Goal: Information Seeking & Learning: Learn about a topic

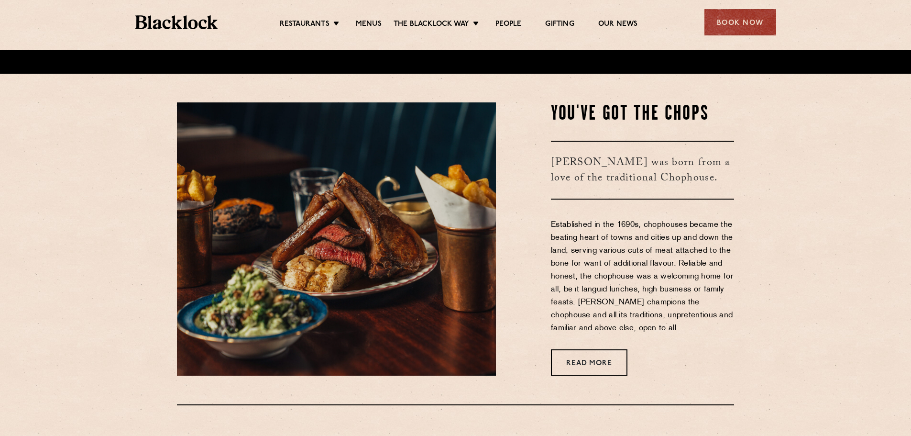
scroll to position [239, 0]
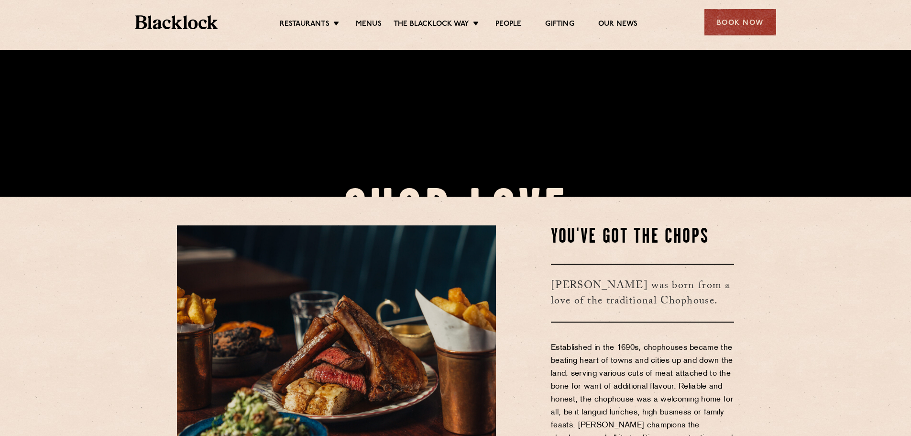
drag, startPoint x: 361, startPoint y: 11, endPoint x: 362, endPoint y: 17, distance: 6.3
click at [361, 12] on div "Restaurants Soho City Shoreditch Covent Garden Canary Wharf Manchester Birmingh…" at bounding box center [455, 21] width 669 height 43
click at [366, 23] on link "Menus" at bounding box center [369, 25] width 26 height 11
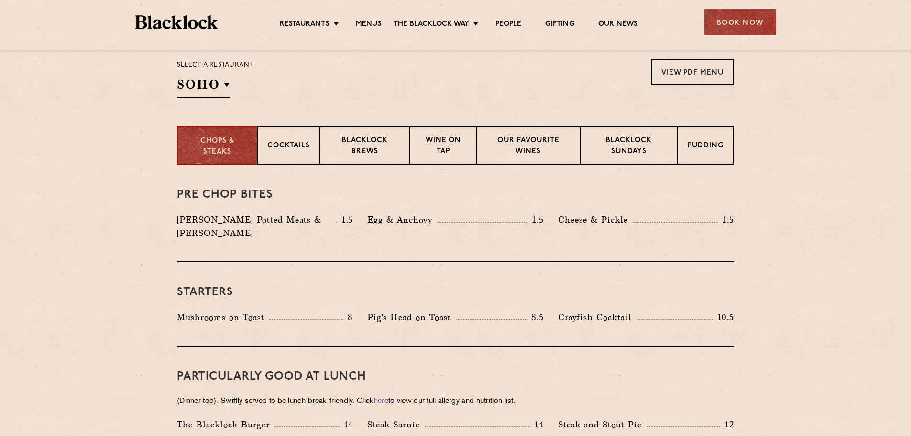
scroll to position [576, 0]
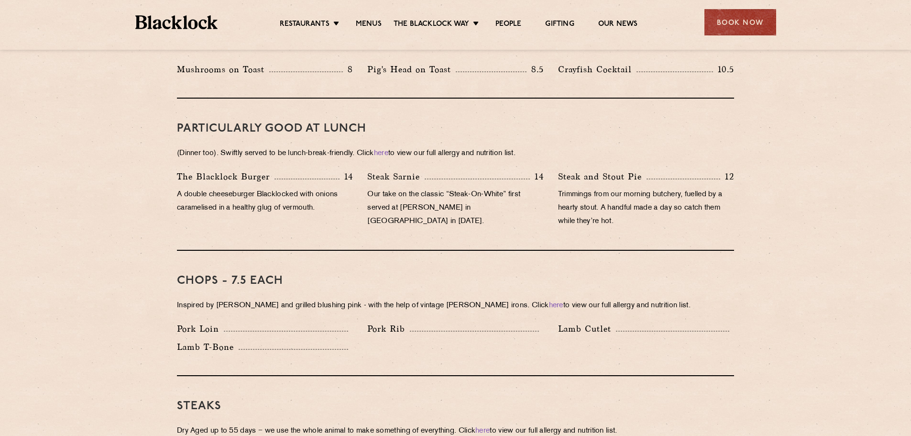
drag, startPoint x: 435, startPoint y: 259, endPoint x: 433, endPoint y: 335, distance: 76.5
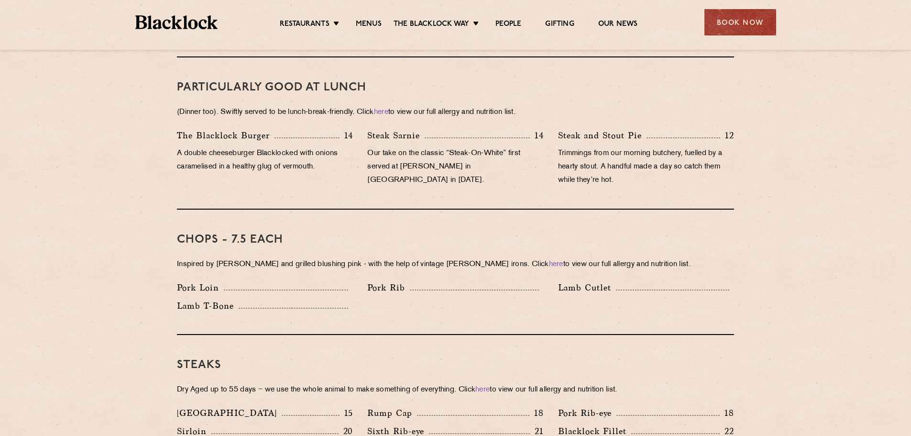
drag, startPoint x: 407, startPoint y: 175, endPoint x: 408, endPoint y: 191, distance: 15.3
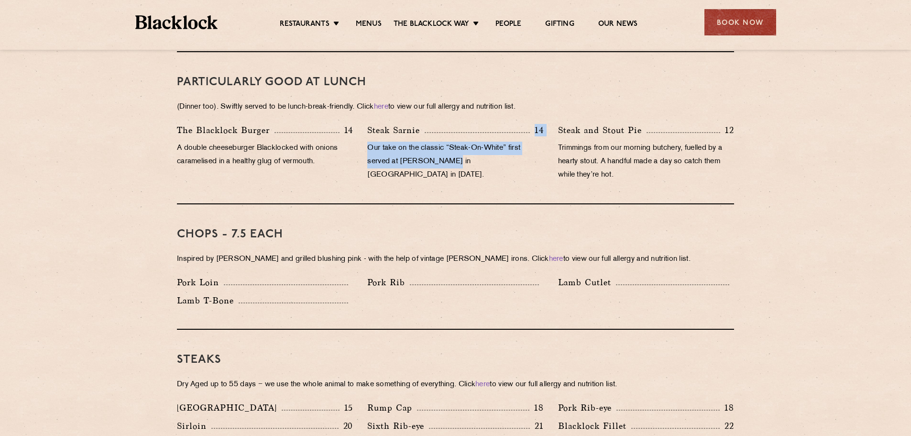
drag, startPoint x: 419, startPoint y: 103, endPoint x: 457, endPoint y: 153, distance: 62.9
click at [456, 153] on div "PARTICULARLY GOOD AT LUNCH (Dinner too). Swiftly served to be lunch-break-frien…" at bounding box center [455, 128] width 557 height 152
drag, startPoint x: 457, startPoint y: 153, endPoint x: 448, endPoint y: 153, distance: 8.7
click at [448, 153] on p "Our take on the classic “Steak-On-White” first served at Louis’ Lunch in New Ha…" at bounding box center [455, 162] width 176 height 40
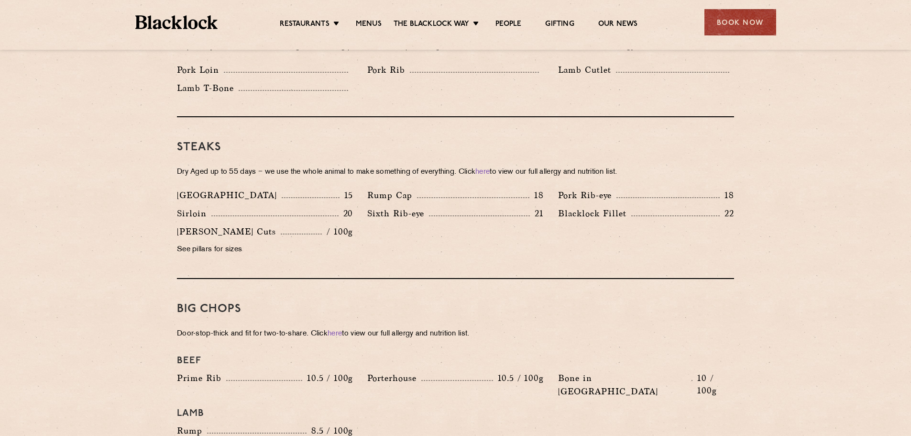
scroll to position [989, 0]
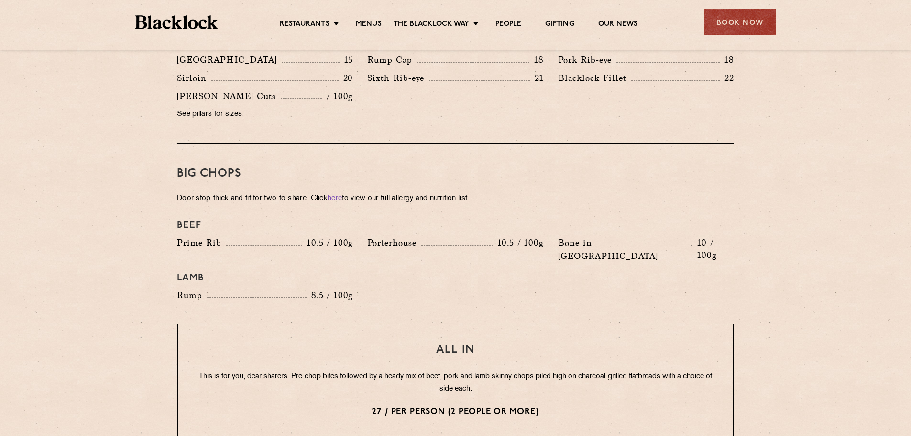
drag, startPoint x: 471, startPoint y: 164, endPoint x: 488, endPoint y: 241, distance: 79.4
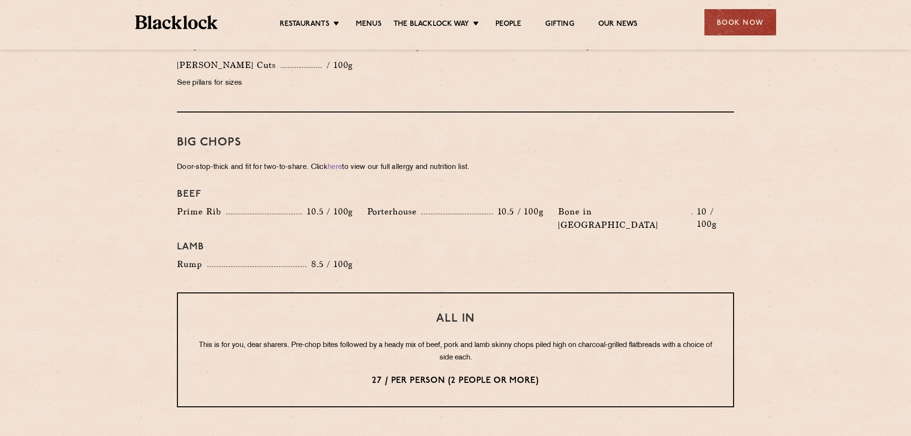
drag, startPoint x: 500, startPoint y: 139, endPoint x: 548, endPoint y: 253, distance: 123.9
click at [547, 256] on div "Big Chops Door-stop-thick and fit for two-to-share. Click here to view our full…" at bounding box center [455, 202] width 557 height 180
click at [548, 253] on div "Big Chops Door-stop-thick and fit for two-to-share. Click here to view our full…" at bounding box center [455, 202] width 557 height 180
drag, startPoint x: 548, startPoint y: 252, endPoint x: 523, endPoint y: 248, distance: 25.3
click at [513, 243] on div "Beef Prime Rib 10.5 / 100g Porterhouse 10.5 / 100g Bone in Sirloin 10 / 100g La…" at bounding box center [455, 230] width 571 height 92
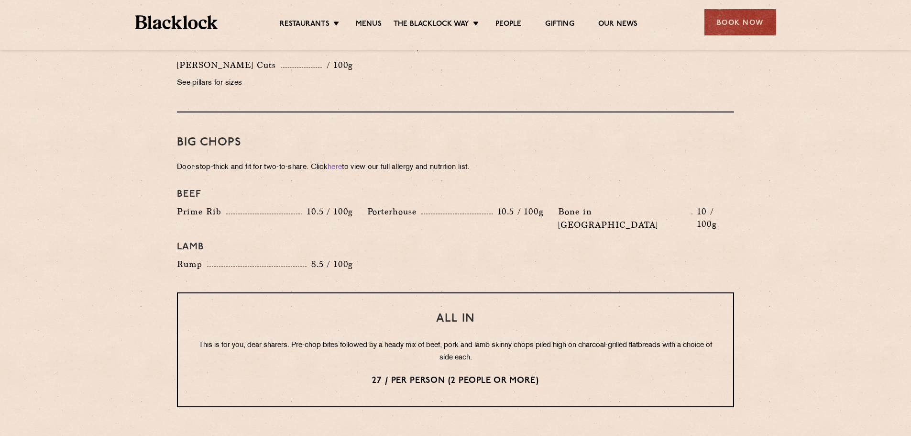
drag, startPoint x: 541, startPoint y: 254, endPoint x: 483, endPoint y: 150, distance: 119.6
click at [508, 183] on div "Big Chops Door-stop-thick and fit for two-to-share. Click here to view our full…" at bounding box center [455, 202] width 557 height 180
click at [480, 147] on div "Big Chops Door-stop-thick and fit for two-to-share. Click here to view our full…" at bounding box center [455, 202] width 557 height 180
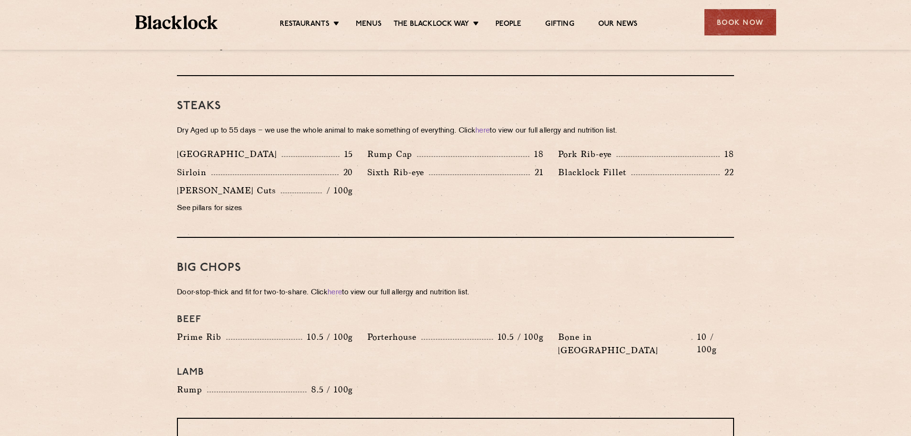
scroll to position [531, 0]
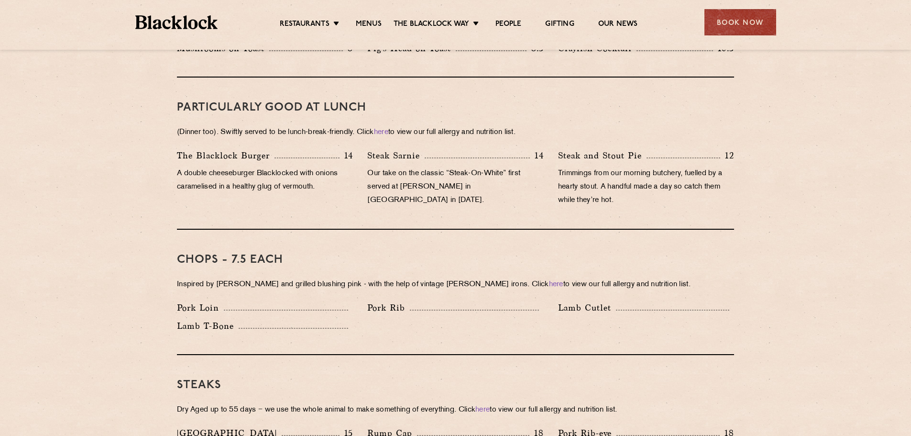
drag, startPoint x: 482, startPoint y: 280, endPoint x: 409, endPoint y: 191, distance: 115.5
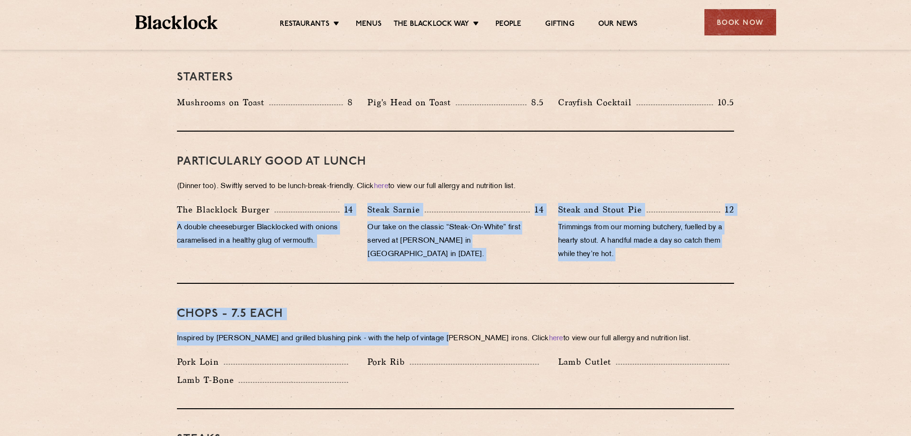
drag, startPoint x: 338, startPoint y: 196, endPoint x: 446, endPoint y: 322, distance: 166.2
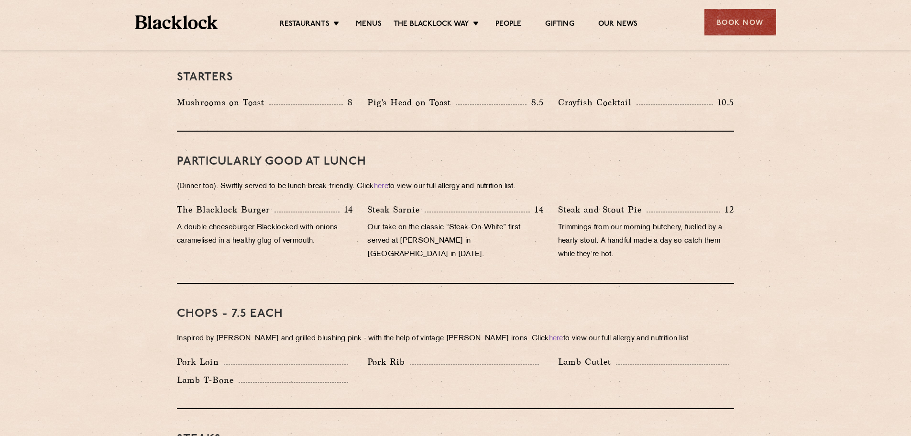
click at [447, 332] on p "Inspired by Joe Beef and grilled blushing pink - with the help of vintage Black…" at bounding box center [455, 338] width 557 height 13
drag, startPoint x: 447, startPoint y: 322, endPoint x: 432, endPoint y: 271, distance: 53.3
click at [403, 309] on div "Chops - 7.5 each Inspired by Joe Beef and grilled blushing pink - with the help…" at bounding box center [455, 346] width 557 height 125
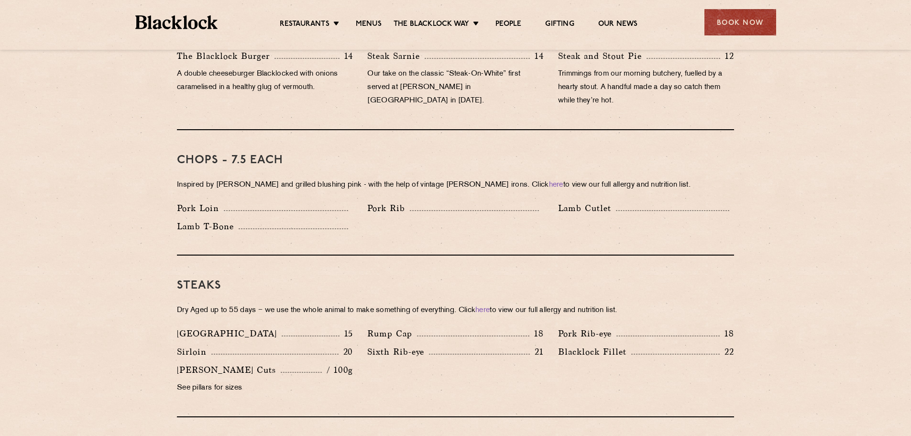
drag, startPoint x: 424, startPoint y: 241, endPoint x: 424, endPoint y: 254, distance: 13.9
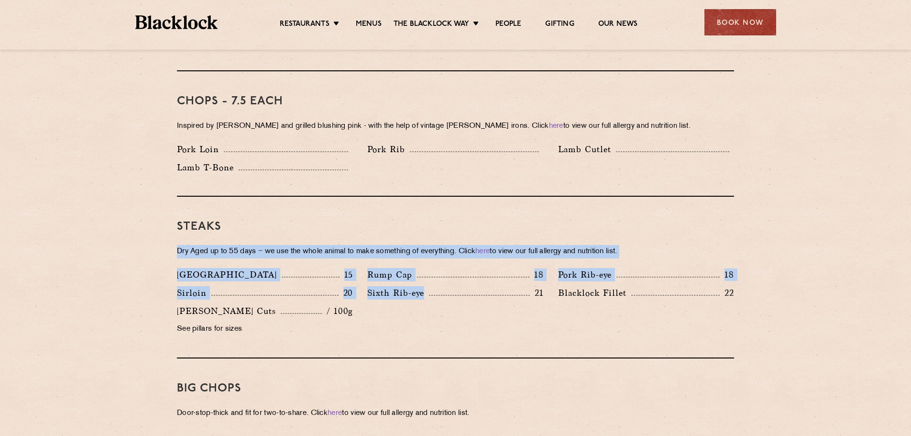
drag, startPoint x: 433, startPoint y: 195, endPoint x: 514, endPoint y: 304, distance: 136.1
click at [514, 304] on div "Steaks Dry Aged up to 55 days − we use the whole animal to make something of ev…" at bounding box center [455, 278] width 557 height 162
click at [515, 304] on div "Denver 15 Rump Cap 18 Pork Rib-eye 18 Sirloin 20 Sixth Rib-eye 21 Blacklock Fil…" at bounding box center [455, 304] width 571 height 73
drag, startPoint x: 515, startPoint y: 304, endPoint x: 474, endPoint y: 304, distance: 41.1
click at [470, 304] on div "Denver 15 Rump Cap 18 Pork Rib-eye 18 Sirloin 20 Sixth Rib-eye 21 Blacklock Fil…" at bounding box center [455, 304] width 571 height 73
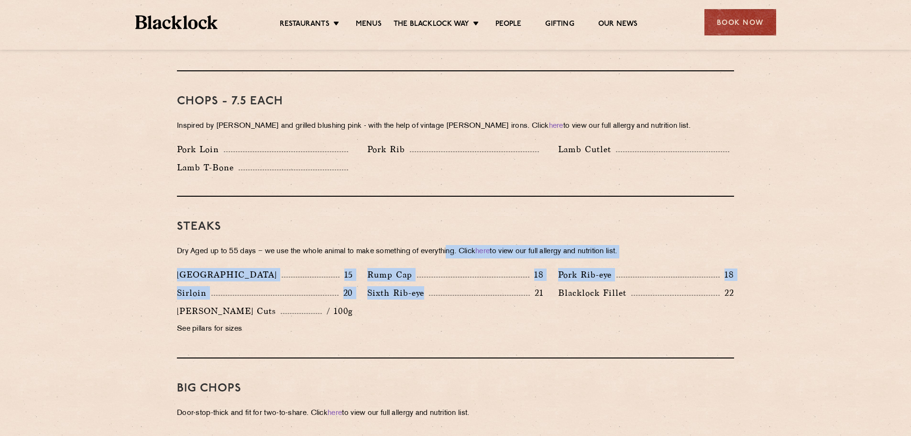
drag, startPoint x: 505, startPoint y: 310, endPoint x: 407, endPoint y: 197, distance: 150.5
click at [420, 207] on div "Steaks Dry Aged up to 55 days − we use the whole animal to make something of ev…" at bounding box center [455, 278] width 557 height 162
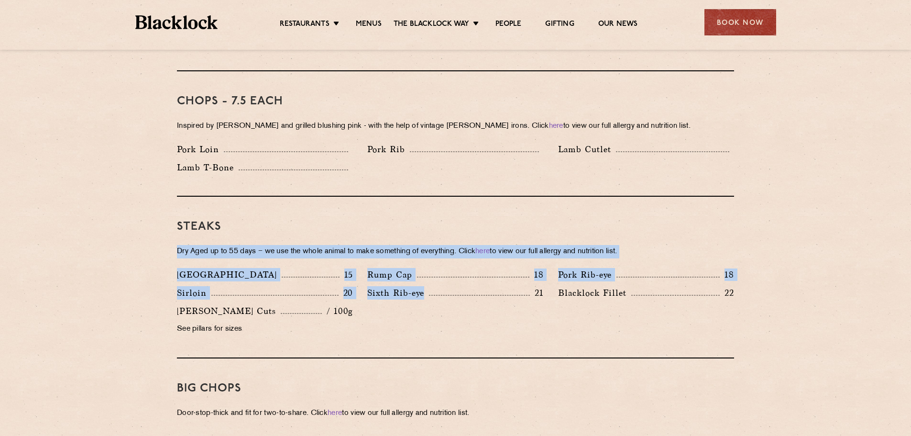
click at [407, 197] on div "Steaks Dry Aged up to 55 days − we use the whole animal to make something of ev…" at bounding box center [455, 278] width 557 height 162
drag, startPoint x: 399, startPoint y: 193, endPoint x: 512, endPoint y: 307, distance: 160.6
click at [511, 307] on div "Steaks Dry Aged up to 55 days − we use the whole animal to make something of ev…" at bounding box center [455, 278] width 557 height 162
click at [515, 309] on div "Denver 15 Rump Cap 18 Pork Rib-eye 18 Sirloin 20 Sixth Rib-eye 21 Blacklock Fil…" at bounding box center [455, 304] width 571 height 73
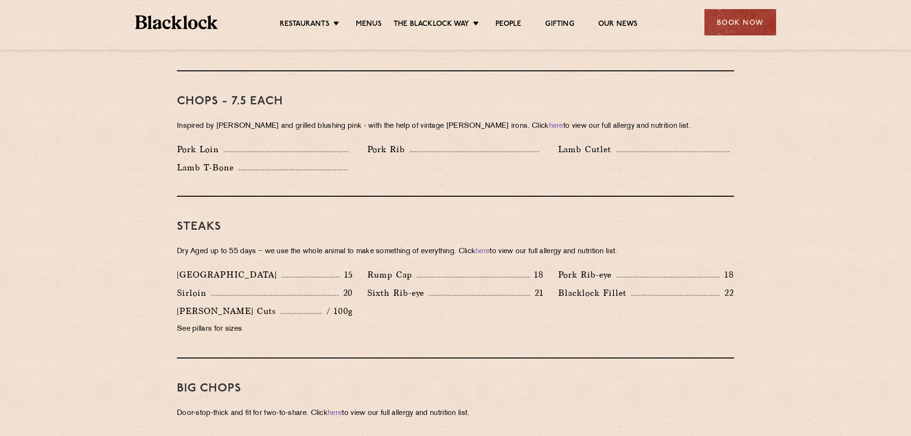
drag, startPoint x: 484, startPoint y: 309, endPoint x: 509, endPoint y: 309, distance: 24.4
click at [488, 308] on div "Denver 15 Rump Cap 18 Pork Rib-eye 18 Sirloin 20 Sixth Rib-eye 21 Blacklock Fil…" at bounding box center [455, 304] width 571 height 73
click at [549, 317] on div "Denver 15 Rump Cap 18 Pork Rib-eye 18 Sirloin 20 Sixth Rib-eye 21 Blacklock Fil…" at bounding box center [455, 304] width 571 height 73
drag, startPoint x: 548, startPoint y: 317, endPoint x: 503, endPoint y: 302, distance: 47.8
click at [495, 304] on div "Denver 15 Rump Cap 18 Pork Rib-eye 18 Sirloin 20 Sixth Rib-eye 21 Blacklock Fil…" at bounding box center [455, 304] width 571 height 73
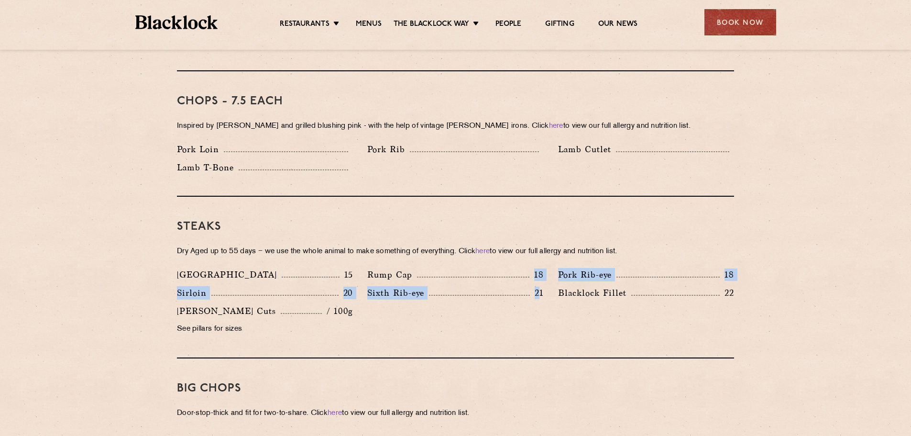
drag, startPoint x: 540, startPoint y: 314, endPoint x: 485, endPoint y: 215, distance: 113.7
click at [501, 239] on div "Steaks Dry Aged up to 55 days − we use the whole animal to make something of ev…" at bounding box center [455, 278] width 557 height 162
click at [470, 197] on div "Steaks Dry Aged up to 55 days − we use the whole animal to make something of ev…" at bounding box center [455, 278] width 557 height 162
click at [597, 220] on div "Steaks Dry Aged up to 55 days − we use the whole animal to make something of ev…" at bounding box center [455, 278] width 557 height 162
drag, startPoint x: 596, startPoint y: 219, endPoint x: 545, endPoint y: 209, distance: 52.7
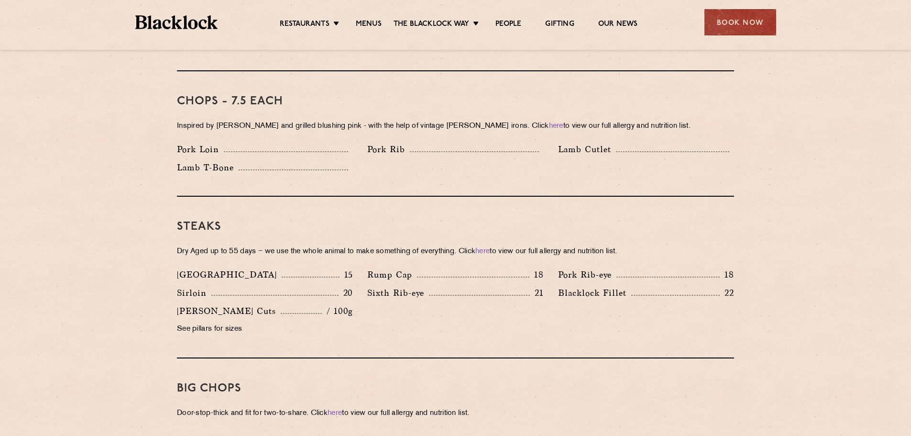
click at [575, 220] on h3 "Steaks" at bounding box center [455, 226] width 557 height 12
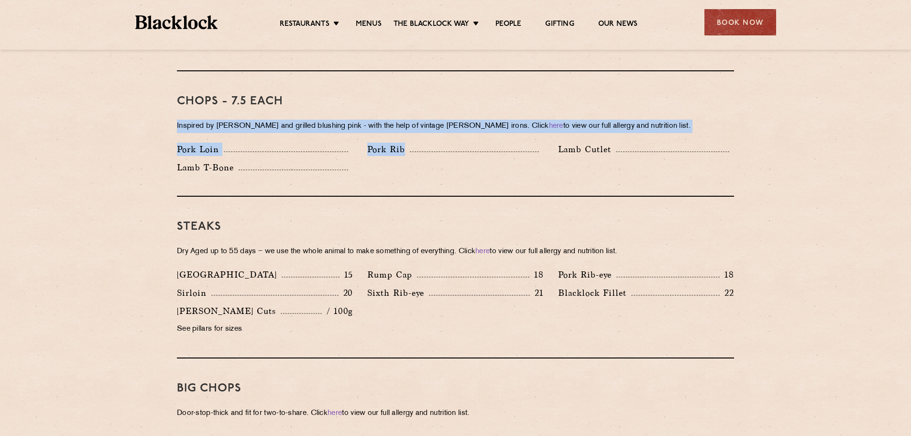
drag, startPoint x: 397, startPoint y: 75, endPoint x: 477, endPoint y: 166, distance: 121.6
click at [477, 166] on div "Chops - 7.5 each Inspired by Joe Beef and grilled blushing pink - with the help…" at bounding box center [455, 133] width 557 height 125
click at [478, 166] on div "Chops - 7.5 each Inspired by Joe Beef and grilled blushing pink - with the help…" at bounding box center [455, 133] width 557 height 125
drag, startPoint x: 478, startPoint y: 166, endPoint x: 471, endPoint y: 166, distance: 7.2
click at [470, 166] on div "Chops - 7.5 each Inspired by Joe Beef and grilled blushing pink - with the help…" at bounding box center [455, 133] width 557 height 125
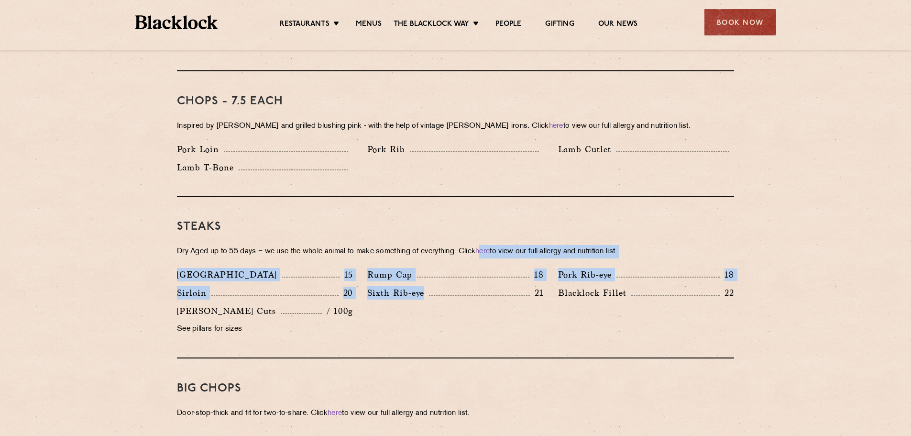
drag, startPoint x: 489, startPoint y: 230, endPoint x: 534, endPoint y: 302, distance: 84.8
click at [534, 302] on div "Steaks Dry Aged up to 55 days − we use the whole animal to make something of ev…" at bounding box center [455, 278] width 557 height 162
drag, startPoint x: 534, startPoint y: 302, endPoint x: 509, endPoint y: 302, distance: 24.9
click at [508, 302] on div "Denver 15 Rump Cap 18 Pork Rib-eye 18 Sirloin 20 Sixth Rib-eye 21 Blacklock Fil…" at bounding box center [455, 304] width 571 height 73
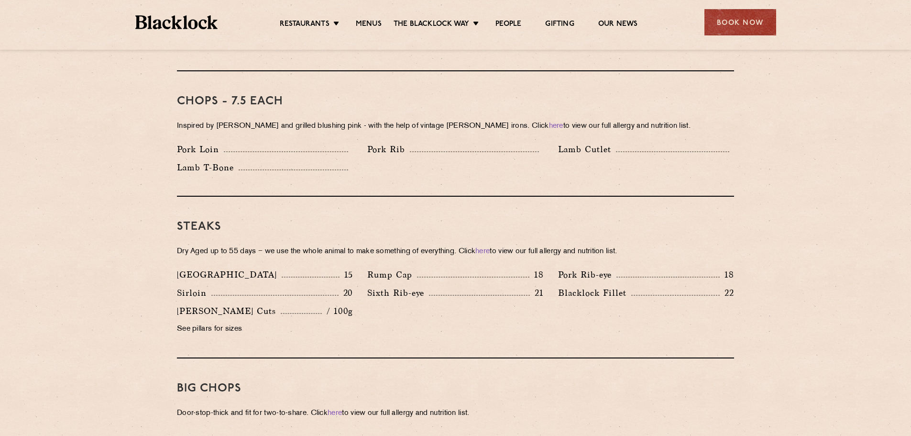
click at [439, 245] on p "Dry Aged up to 55 days − we use the whole animal to make something of everythin…" at bounding box center [455, 251] width 557 height 13
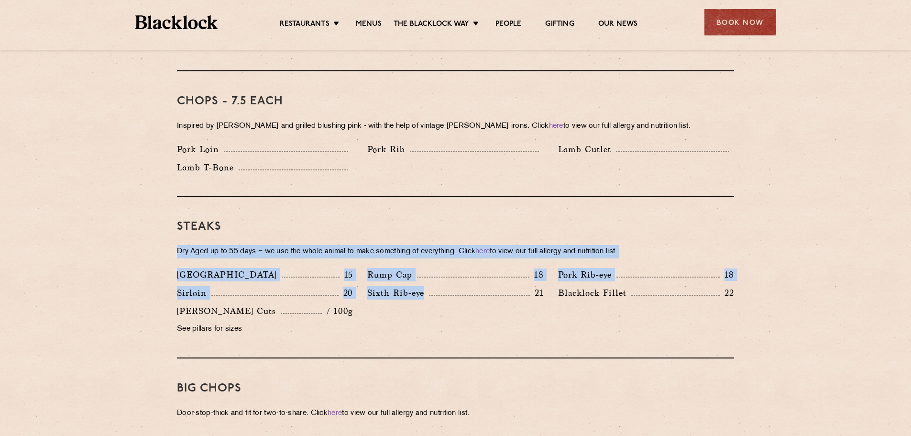
drag, startPoint x: 360, startPoint y: 231, endPoint x: 445, endPoint y: 309, distance: 115.1
click at [445, 309] on div "Steaks Dry Aged up to 55 days − we use the whole animal to make something of ev…" at bounding box center [455, 278] width 557 height 162
click at [444, 308] on div "Denver 15 Rump Cap 18 Pork Rib-eye 18 Sirloin 20 Sixth Rib-eye 21 Blacklock Fil…" at bounding box center [455, 304] width 571 height 73
drag, startPoint x: 443, startPoint y: 308, endPoint x: 409, endPoint y: 301, distance: 34.6
click at [408, 301] on div "Denver 15 Rump Cap 18 Pork Rib-eye 18 Sirloin 20 Sixth Rib-eye 21 Blacklock Fil…" at bounding box center [455, 304] width 571 height 73
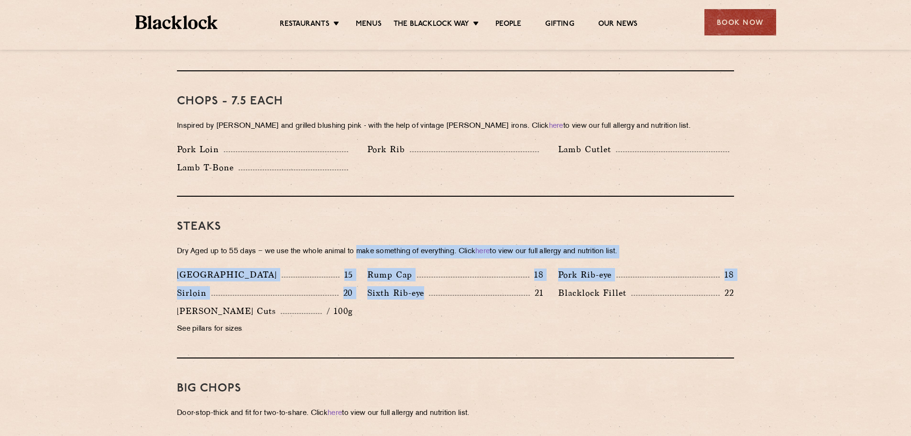
drag, startPoint x: 455, startPoint y: 306, endPoint x: 352, endPoint y: 224, distance: 131.7
click at [352, 224] on div "Steaks Dry Aged up to 55 days − we use the whole animal to make something of ev…" at bounding box center [455, 278] width 557 height 162
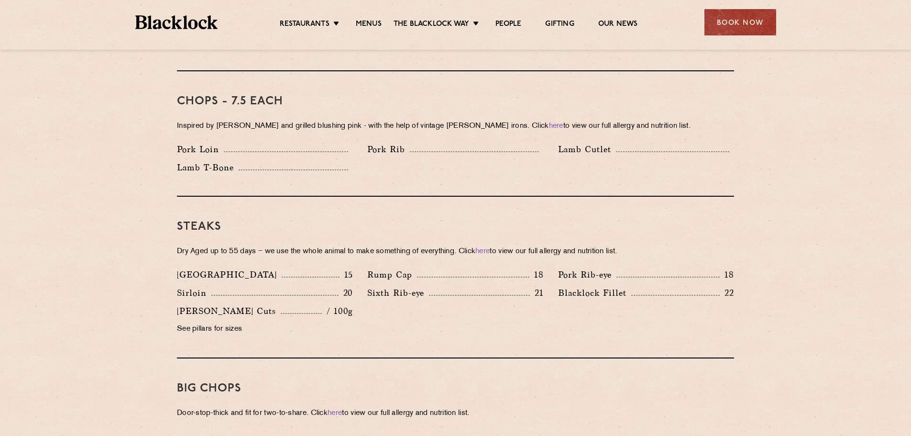
click at [349, 219] on div "Steaks Dry Aged up to 55 days − we use the whole animal to make something of ev…" at bounding box center [455, 278] width 557 height 162
drag, startPoint x: 422, startPoint y: 307, endPoint x: 393, endPoint y: 304, distance: 29.8
click at [388, 303] on div "Denver 15 Rump Cap 18 Pork Rib-eye 18 Sirloin 20 Sixth Rib-eye 21 Blacklock Fil…" at bounding box center [455, 304] width 571 height 73
drag, startPoint x: 413, startPoint y: 305, endPoint x: 328, endPoint y: 228, distance: 114.8
click at [329, 229] on div "Steaks Dry Aged up to 55 days − we use the whole animal to make something of ev…" at bounding box center [455, 278] width 557 height 162
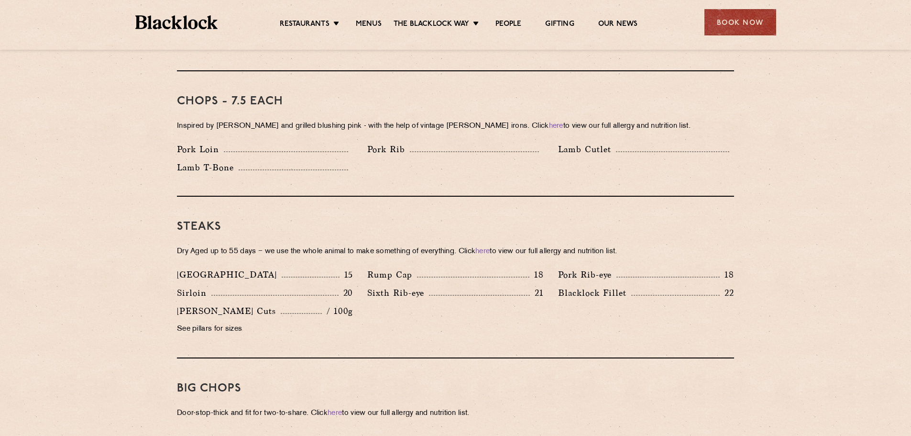
click at [326, 227] on div "Steaks Dry Aged up to 55 days − we use the whole animal to make something of ev…" at bounding box center [455, 278] width 557 height 162
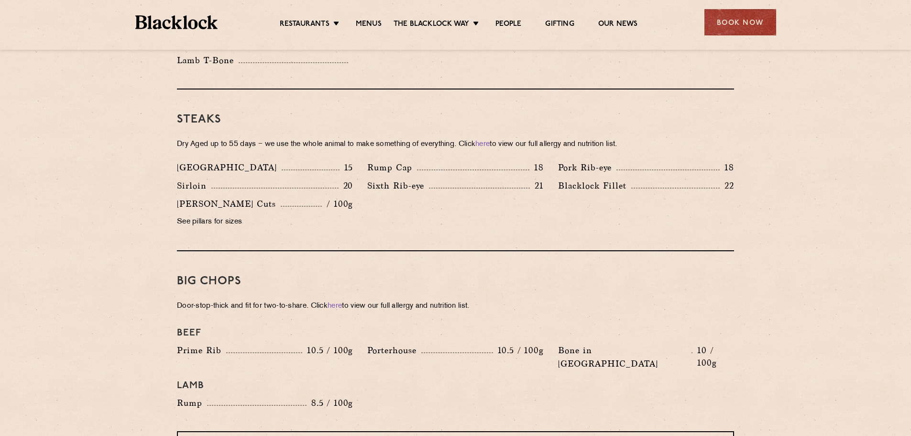
scroll to position [935, 0]
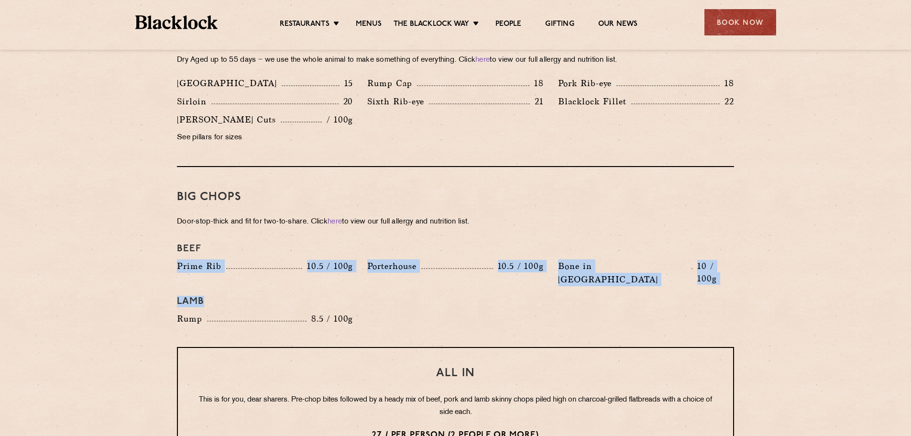
drag, startPoint x: 425, startPoint y: 224, endPoint x: 462, endPoint y: 277, distance: 65.3
click at [462, 278] on div "Big Chops Door-stop-thick and fit for two-to-share. Click here to view our full…" at bounding box center [455, 257] width 557 height 180
click at [462, 296] on h4 "Lamb" at bounding box center [455, 301] width 557 height 11
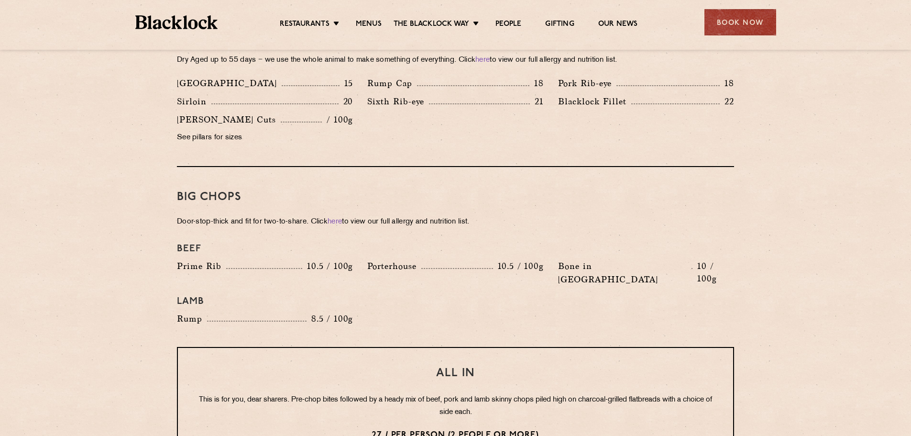
drag, startPoint x: 462, startPoint y: 277, endPoint x: 444, endPoint y: 276, distance: 18.2
click at [442, 296] on h4 "Lamb" at bounding box center [455, 301] width 557 height 11
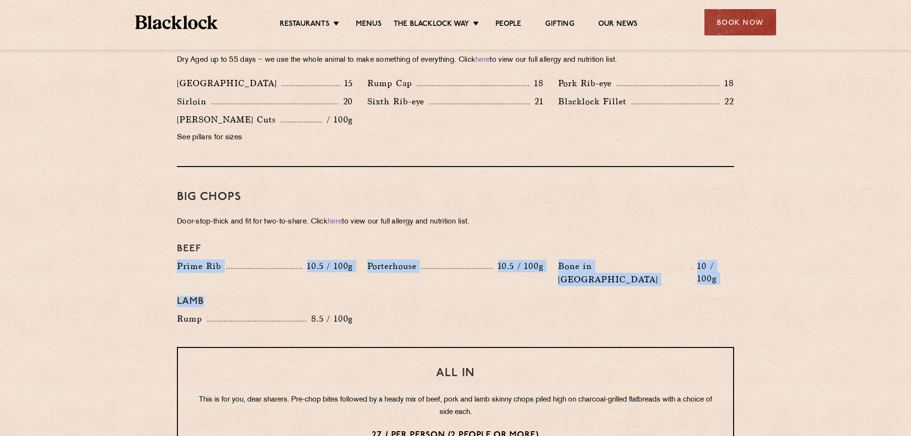
drag, startPoint x: 461, startPoint y: 281, endPoint x: 375, endPoint y: 217, distance: 107.6
click at [376, 218] on div "Big Chops Door-stop-thick and fit for two-to-share. Click here to view our full…" at bounding box center [455, 257] width 557 height 180
drag, startPoint x: 375, startPoint y: 217, endPoint x: 349, endPoint y: 205, distance: 28.3
click at [373, 216] on div "Big Chops Door-stop-thick and fit for two-to-share. Click here to view our full…" at bounding box center [455, 257] width 557 height 180
drag, startPoint x: 349, startPoint y: 205, endPoint x: 405, endPoint y: 271, distance: 86.8
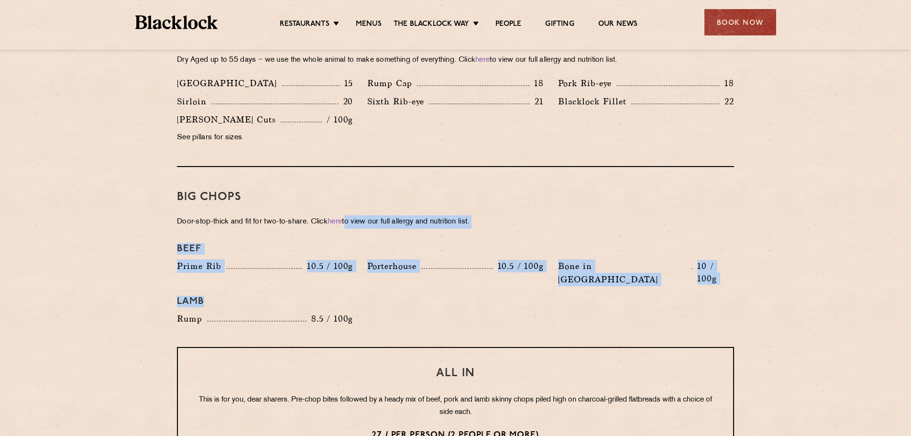
click at [405, 271] on div "Big Chops Door-stop-thick and fit for two-to-share. Click here to view our full…" at bounding box center [455, 257] width 557 height 180
drag, startPoint x: 404, startPoint y: 271, endPoint x: 371, endPoint y: 268, distance: 33.6
click at [371, 291] on div "Lamb" at bounding box center [455, 301] width 571 height 21
click at [398, 243] on h4 "Beef" at bounding box center [455, 248] width 557 height 11
click at [499, 301] on div "Beef Prime Rib 10.5 / 100g Porterhouse 10.5 / 100g Bone in Sirloin 10 / 100g La…" at bounding box center [455, 284] width 571 height 92
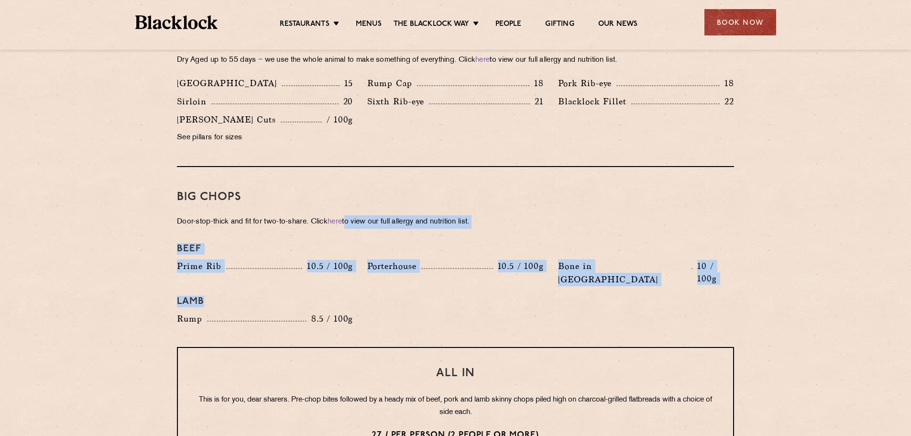
drag, startPoint x: 498, startPoint y: 301, endPoint x: 431, endPoint y: 285, distance: 69.0
click at [431, 291] on div "Lamb" at bounding box center [455, 301] width 571 height 21
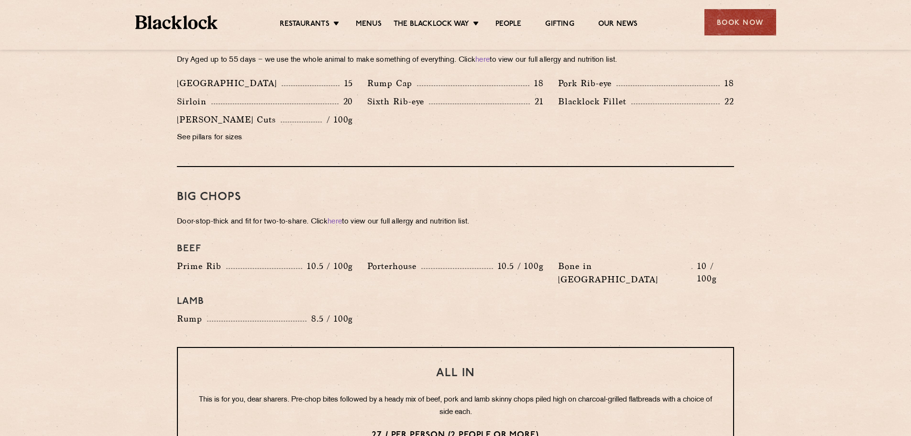
drag, startPoint x: 461, startPoint y: 286, endPoint x: 379, endPoint y: 225, distance: 102.1
click at [394, 238] on div "Beef Prime Rib 10.5 / 100g Porterhouse 10.5 / 100g Bone in Sirloin 10 / 100g La…" at bounding box center [455, 284] width 571 height 92
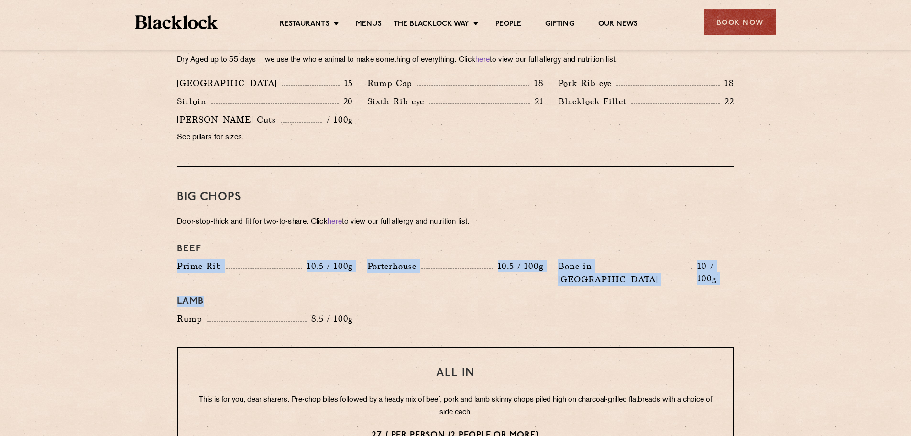
click at [376, 223] on div "Big Chops Door-stop-thick and fit for two-to-share. Click here to view our full…" at bounding box center [455, 257] width 557 height 180
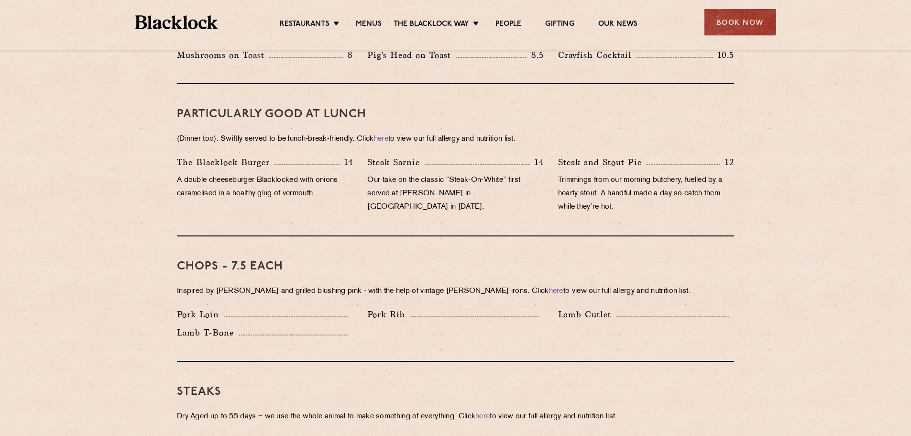
drag, startPoint x: 436, startPoint y: 291, endPoint x: 355, endPoint y: 197, distance: 123.4
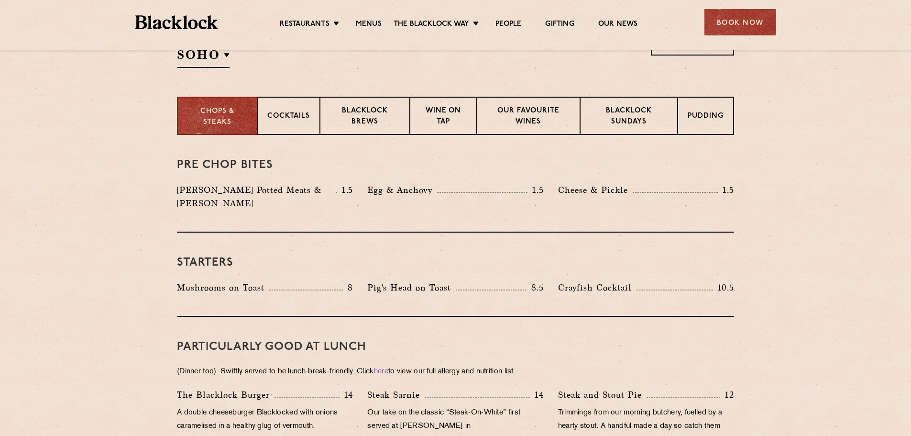
scroll to position [261, 0]
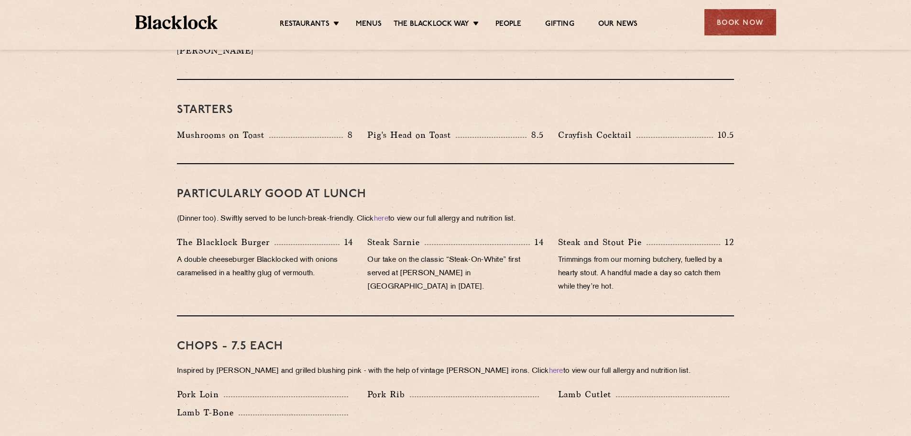
drag, startPoint x: 260, startPoint y: 210, endPoint x: 257, endPoint y: 230, distance: 19.3
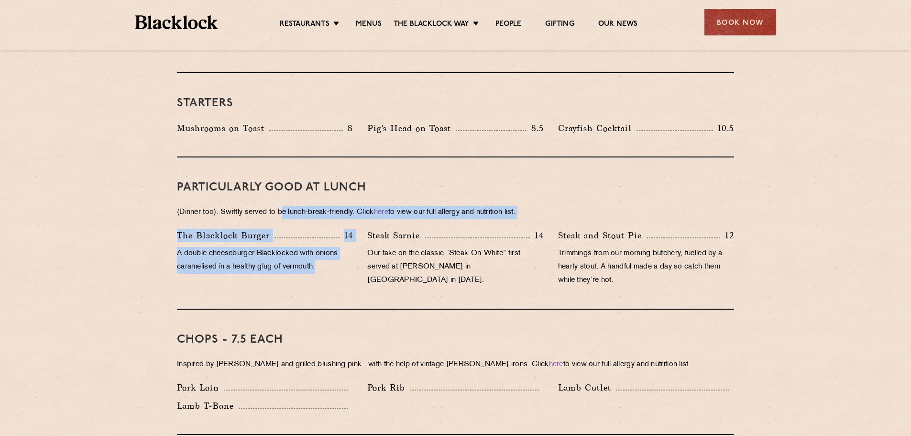
drag, startPoint x: 285, startPoint y: 182, endPoint x: 352, endPoint y: 278, distance: 117.1
click at [352, 278] on div "PARTICULARLY GOOD AT LUNCH (Dinner too). Swiftly served to be lunch-break-frien…" at bounding box center [455, 233] width 557 height 152
drag, startPoint x: 352, startPoint y: 278, endPoint x: 329, endPoint y: 268, distance: 24.6
click at [328, 269] on div "The Blacklock Burger 14 A double cheeseburger Blacklocked with onions caramelis…" at bounding box center [265, 260] width 190 height 63
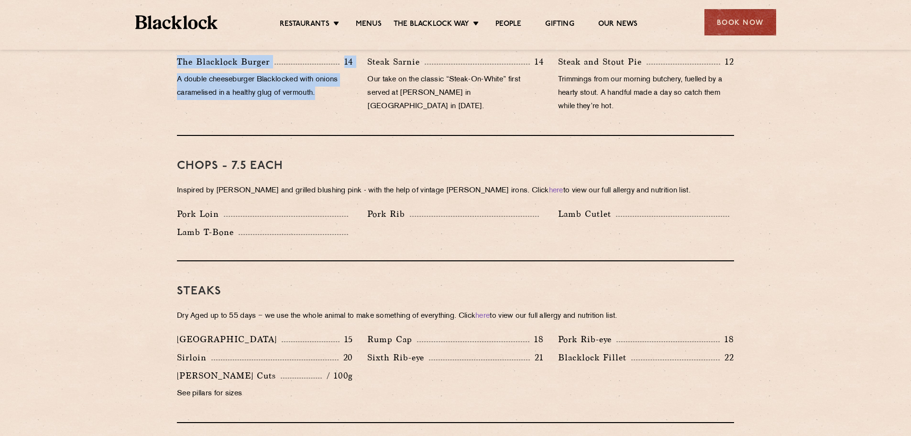
scroll to position [697, 0]
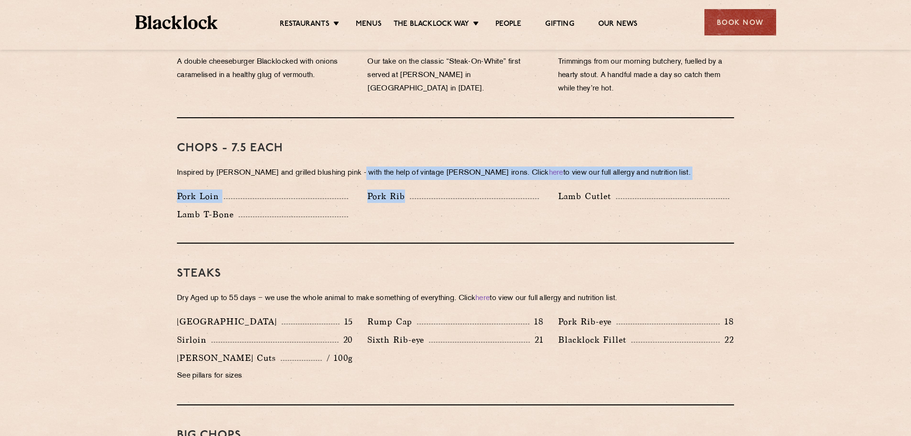
drag, startPoint x: 351, startPoint y: 144, endPoint x: 408, endPoint y: 213, distance: 89.3
click at [408, 213] on div "Chops - 7.5 each Inspired by Joe Beef and grilled blushing pink - with the help…" at bounding box center [455, 180] width 557 height 125
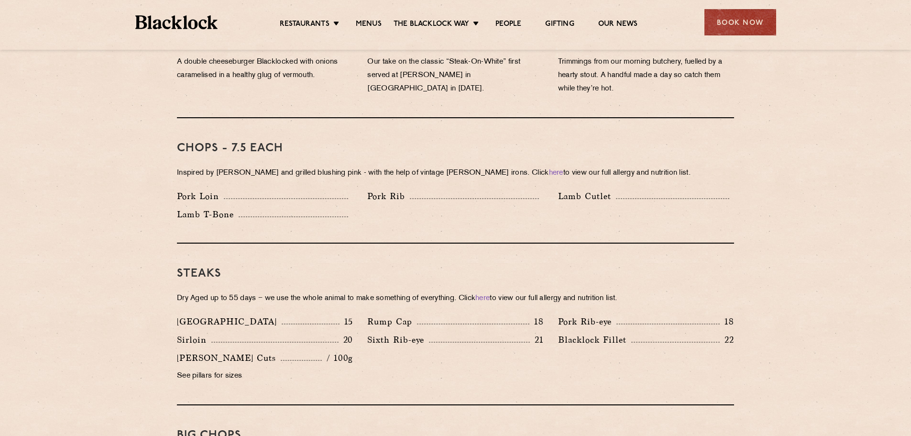
drag, startPoint x: 408, startPoint y: 213, endPoint x: 392, endPoint y: 211, distance: 16.3
click at [390, 211] on div "Pork Loin Pork Rib Lamb Cutlet Lamb T-Bone" at bounding box center [455, 207] width 571 height 36
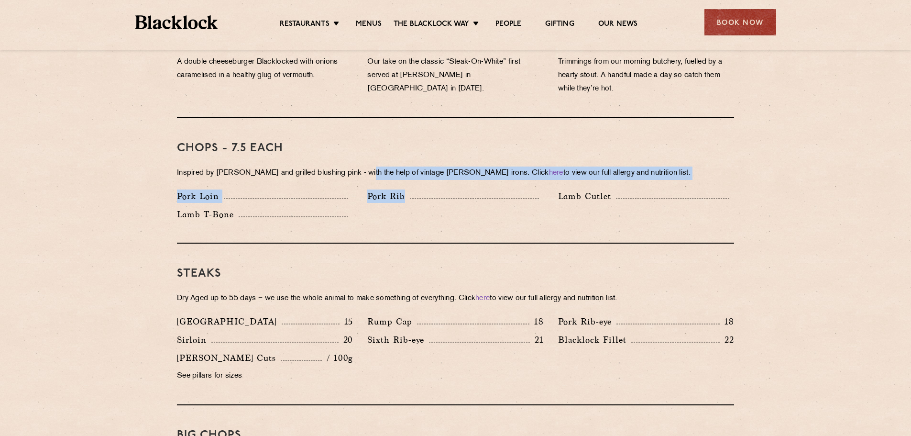
drag, startPoint x: 428, startPoint y: 216, endPoint x: 357, endPoint y: 153, distance: 95.2
click at [357, 153] on div "Chops - 7.5 each Inspired by Joe Beef and grilled blushing pink - with the help…" at bounding box center [455, 180] width 557 height 125
drag, startPoint x: 358, startPoint y: 153, endPoint x: 437, endPoint y: 214, distance: 99.6
click at [437, 214] on div "Chops - 7.5 each Inspired by Joe Beef and grilled blushing pink - with the help…" at bounding box center [455, 180] width 557 height 125
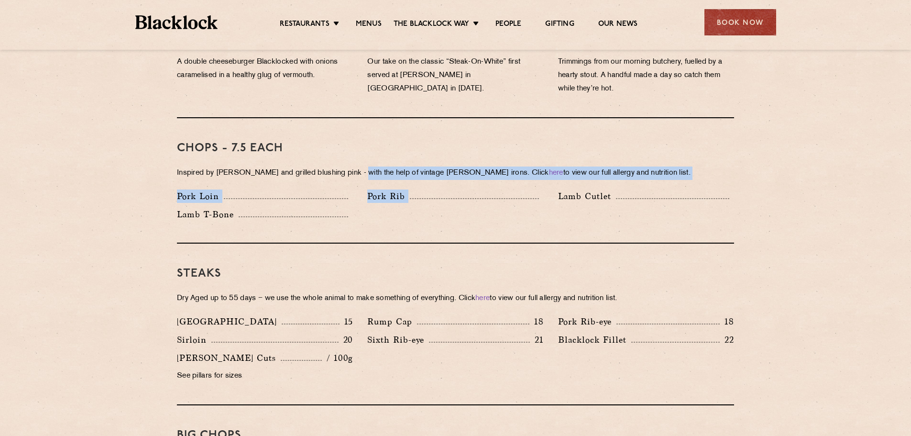
click at [436, 214] on div "Chops - 7.5 each Inspired by Joe Beef and grilled blushing pink - with the help…" at bounding box center [455, 180] width 557 height 125
drag, startPoint x: 436, startPoint y: 214, endPoint x: 401, endPoint y: 209, distance: 35.2
click at [401, 209] on div "Pork Loin Pork Rib Lamb Cutlet Lamb T-Bone" at bounding box center [455, 207] width 571 height 36
drag, startPoint x: 421, startPoint y: 215, endPoint x: 329, endPoint y: 141, distance: 118.4
click at [333, 142] on div "Chops - 7.5 each Inspired by Joe Beef and grilled blushing pink - with the help…" at bounding box center [455, 180] width 557 height 125
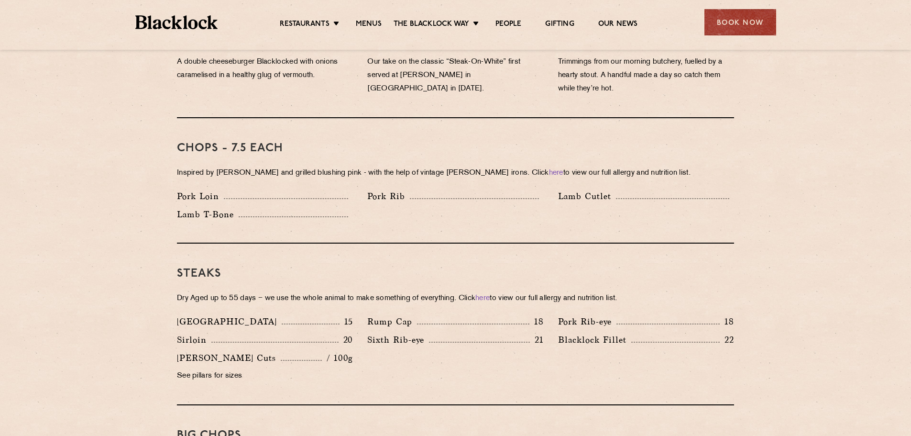
drag, startPoint x: 326, startPoint y: 138, endPoint x: 311, endPoint y: 131, distance: 16.5
click at [322, 142] on h3 "Chops - 7.5 each" at bounding box center [455, 148] width 557 height 12
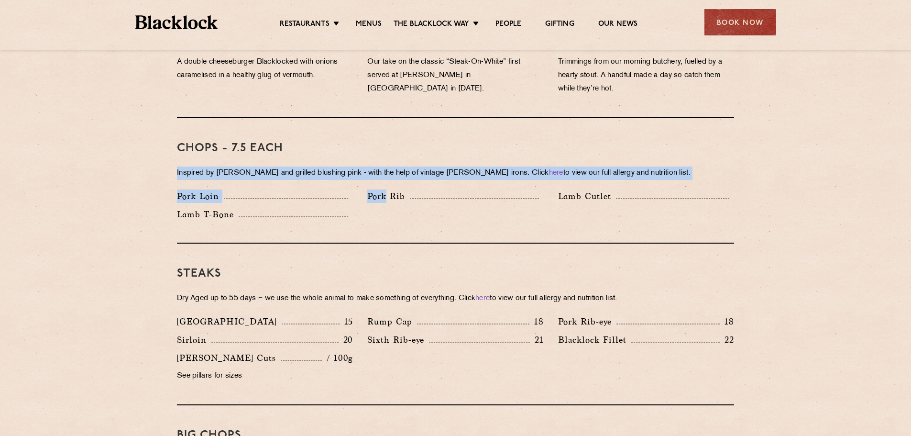
drag, startPoint x: 290, startPoint y: 120, endPoint x: 388, endPoint y: 207, distance: 131.1
click at [388, 207] on div "Chops - 7.5 each Inspired by Joe Beef and grilled blushing pink - with the help…" at bounding box center [455, 180] width 557 height 125
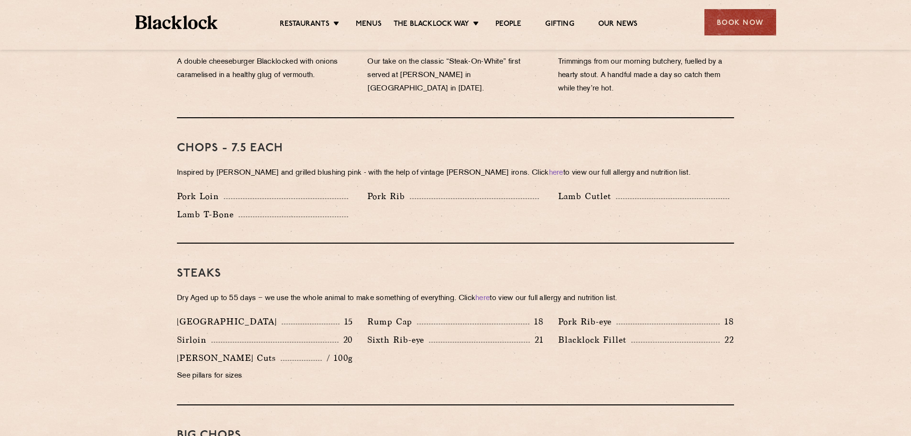
drag
click at [362, 208] on div "Pork Loin Pork Rib Lamb Cutlet Lamb T-Bone" at bounding box center [455, 207] width 571 height 36
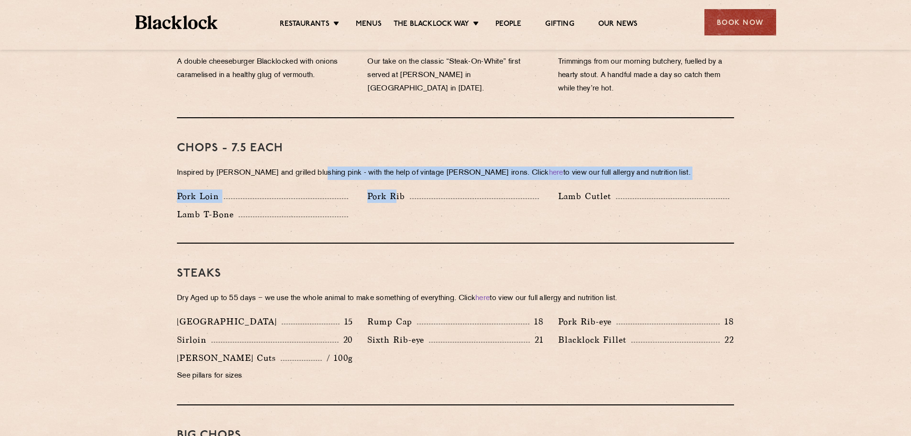
click at [300, 132] on div "Chops - 7.5 each Inspired by Joe Beef and grilled blushing pink - with the help…" at bounding box center [455, 180] width 557 height 125
click at [290, 125] on div "Chops - 7.5 each Inspired by Joe Beef and grilled blushing pink - with the help…" at bounding box center [455, 180] width 557 height 125
click at [383, 199] on div "Pork Loin Pork Rib Lamb Cutlet Lamb T-Bone" at bounding box center [455, 207] width 571 height 36
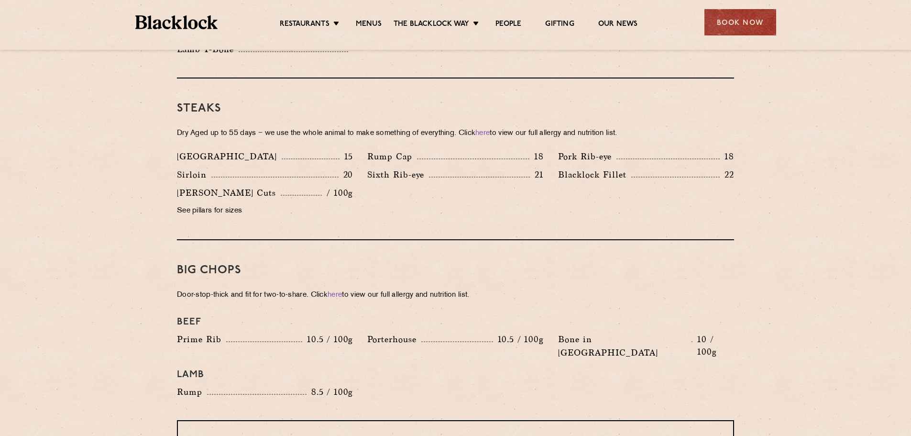
scroll to position [867, 0]
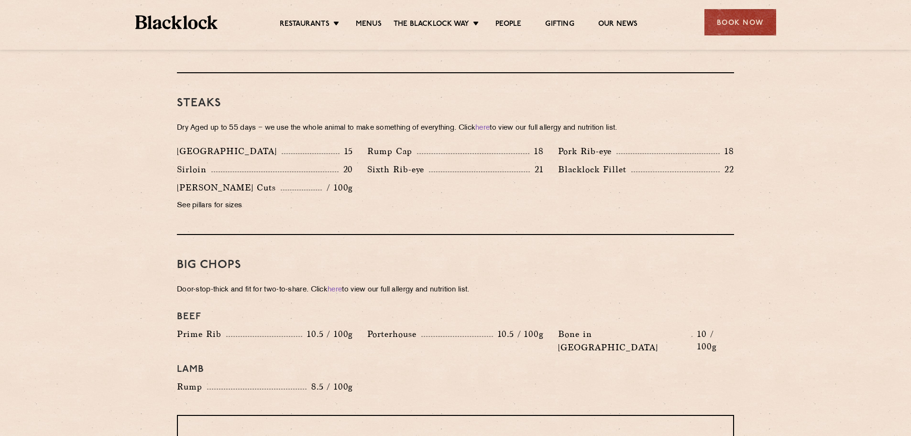
click at [560, 263] on div "Pre Chop Bites Blacklock Potted Meats & Kimchi 1.5 Egg & Anchovy 1.5 Cheese & P…" at bounding box center [455, 302] width 581 height 1376
click at [559, 262] on div "Big Chops Door-stop-thick and fit for two-to-share. Click here to view our full…" at bounding box center [455, 325] width 557 height 180
click at [513, 259] on h3 "Big Chops" at bounding box center [455, 265] width 557 height 12
click at [493, 235] on div "Big Chops Door-stop-thick and fit for two-to-share. Click here to view our full…" at bounding box center [455, 325] width 557 height 180
click at [476, 235] on div "Big Chops Door-stop-thick and fit for two-to-share. Click here to view our full…" at bounding box center [455, 325] width 557 height 180
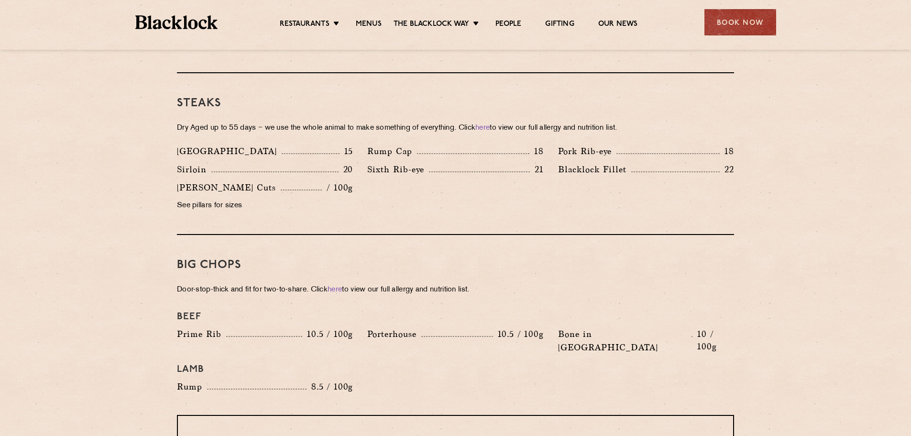
click at [440, 186] on div "Denver 15 Rump Cap 18 Pork Rib-eye 18 Sirloin 20 Sixth Rib-eye 21 Blacklock Fil…" at bounding box center [455, 180] width 571 height 73
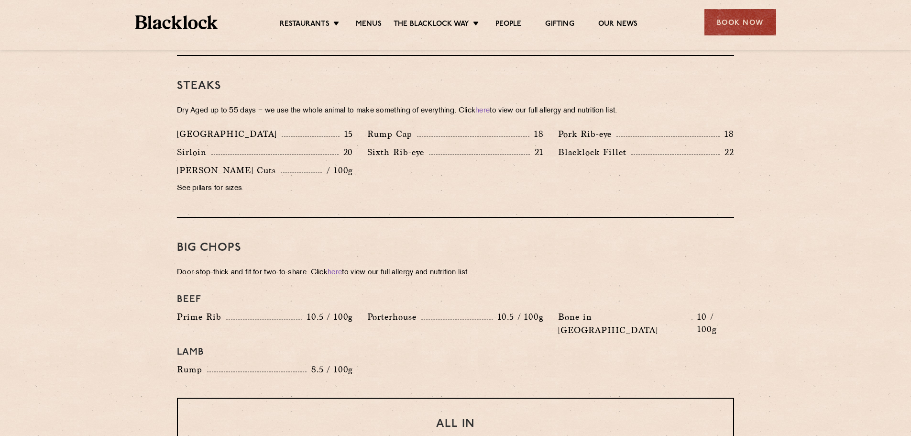
scroll to position [894, 0]
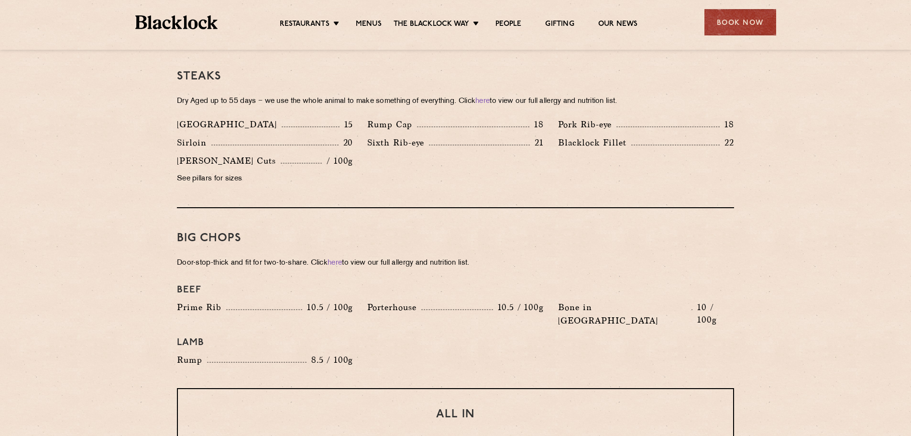
click at [528, 208] on div "Big Chops Door-stop-thick and fit for two-to-share. Click here to view our full…" at bounding box center [455, 298] width 557 height 180
click at [502, 208] on div "Big Chops Door-stop-thick and fit for two-to-share. Click here to view our full…" at bounding box center [455, 298] width 557 height 180
click at [506, 208] on div "Big Chops Door-stop-thick and fit for two-to-share. Click here to view our full…" at bounding box center [455, 298] width 557 height 180
click at [489, 208] on div "Big Chops Door-stop-thick and fit for two-to-share. Click here to view our full…" at bounding box center [455, 298] width 557 height 180
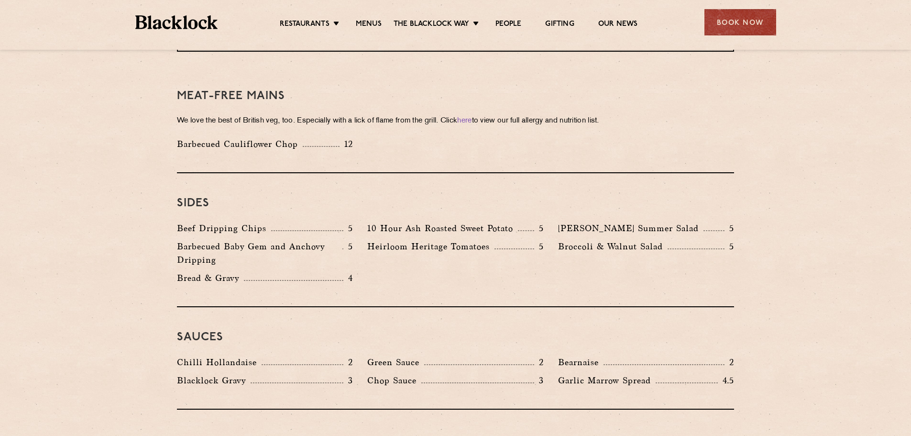
scroll to position [1392, 0]
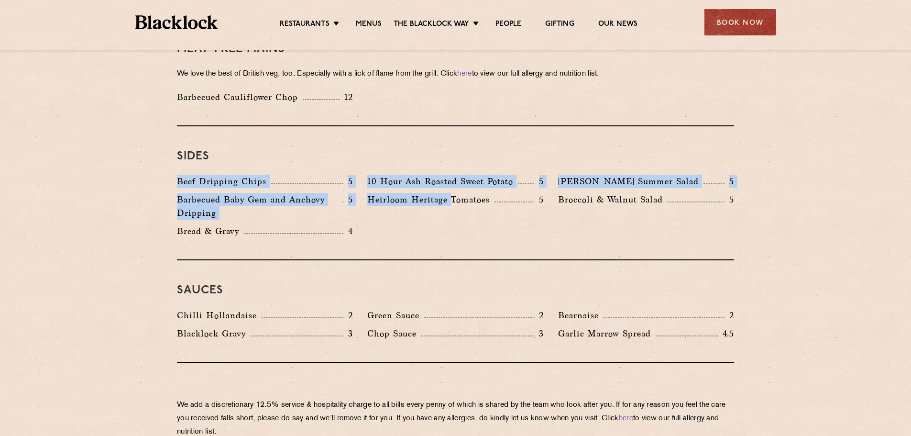
click at [454, 199] on div "Sides Beef Dripping Chips 5 10 Hour Ash Roasted Sweet Potato 5 Roy's Summer Sal…" at bounding box center [455, 193] width 557 height 134
click at [455, 200] on div "Beef Dripping Chips 5 10 Hour Ash Roasted Sweet Potato 5 Roy's Summer Salad 5 B…" at bounding box center [455, 209] width 571 height 68
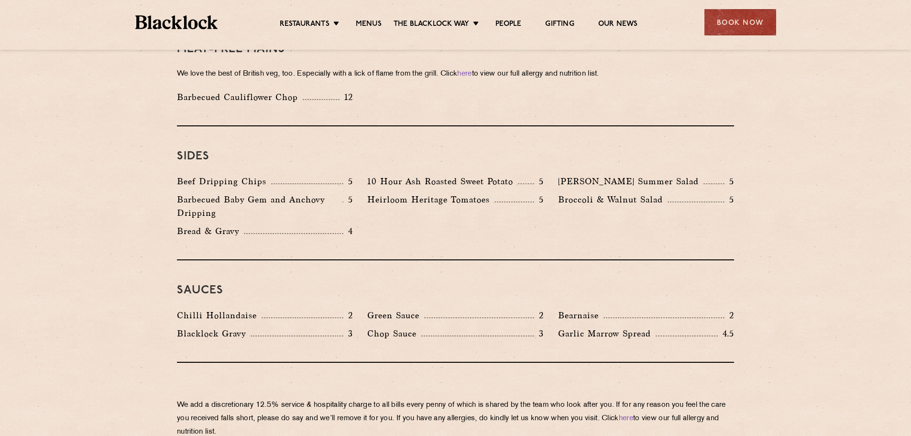
click at [440, 202] on div "Beef Dripping Chips 5 10 Hour Ash Roasted Sweet Potato 5 Roy's Summer Salad 5 B…" at bounding box center [455, 209] width 571 height 68
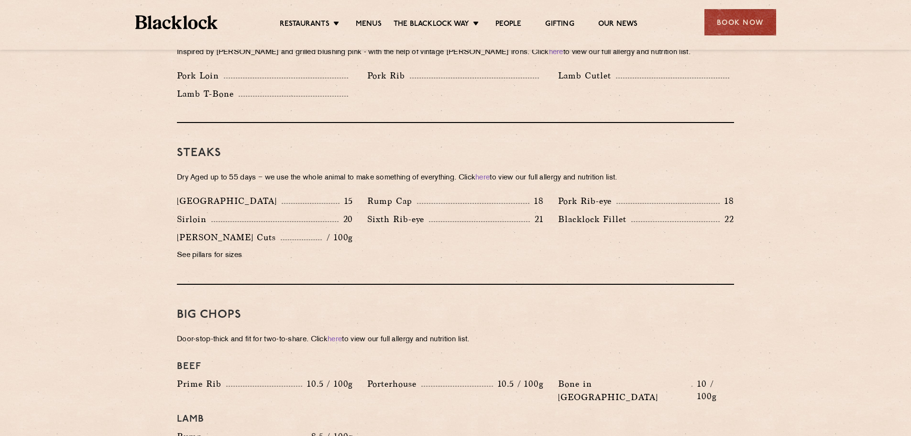
scroll to position [0, 0]
